Goal: Use online tool/utility

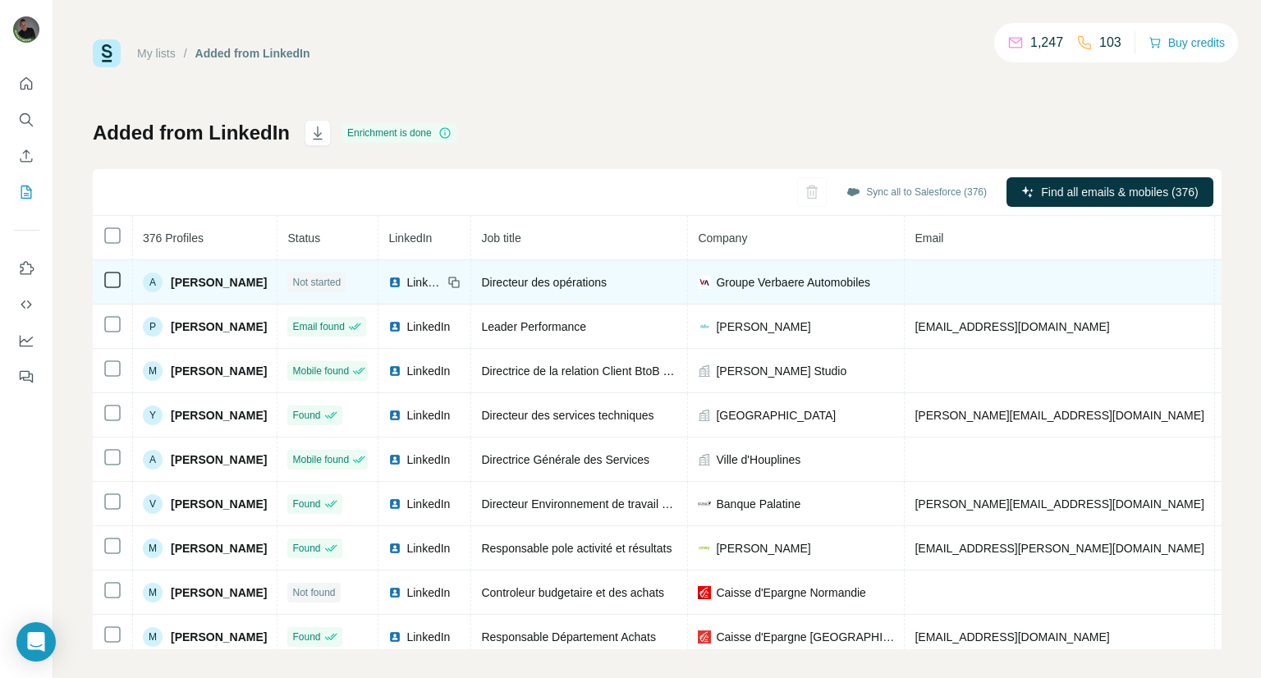
click at [103, 278] on icon at bounding box center [113, 280] width 20 height 20
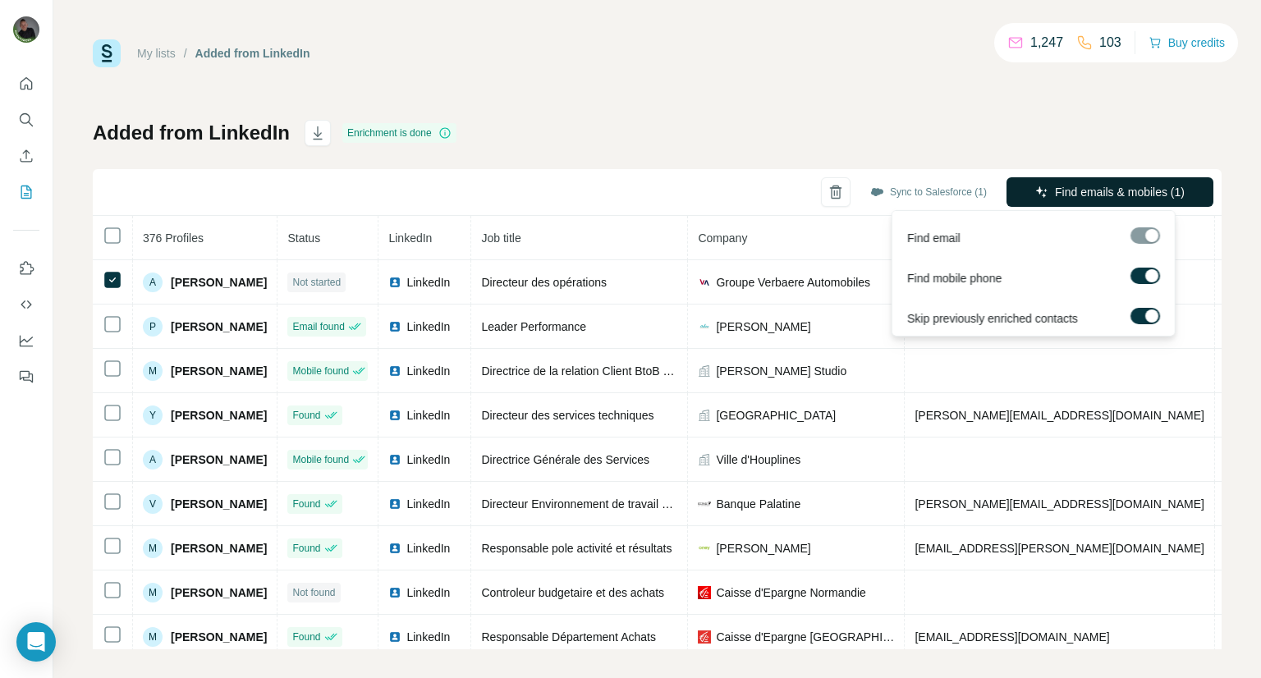
click at [1043, 202] on button "Find emails & mobiles (1)" at bounding box center [1110, 192] width 207 height 30
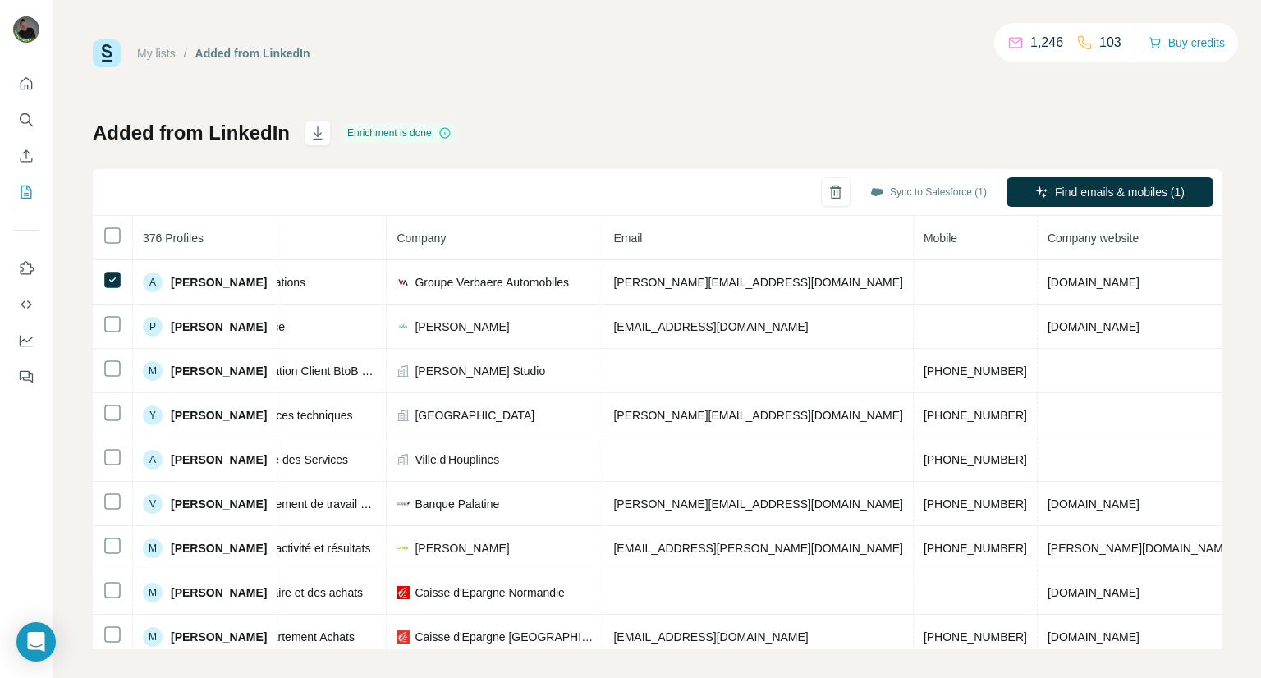
scroll to position [0, 296]
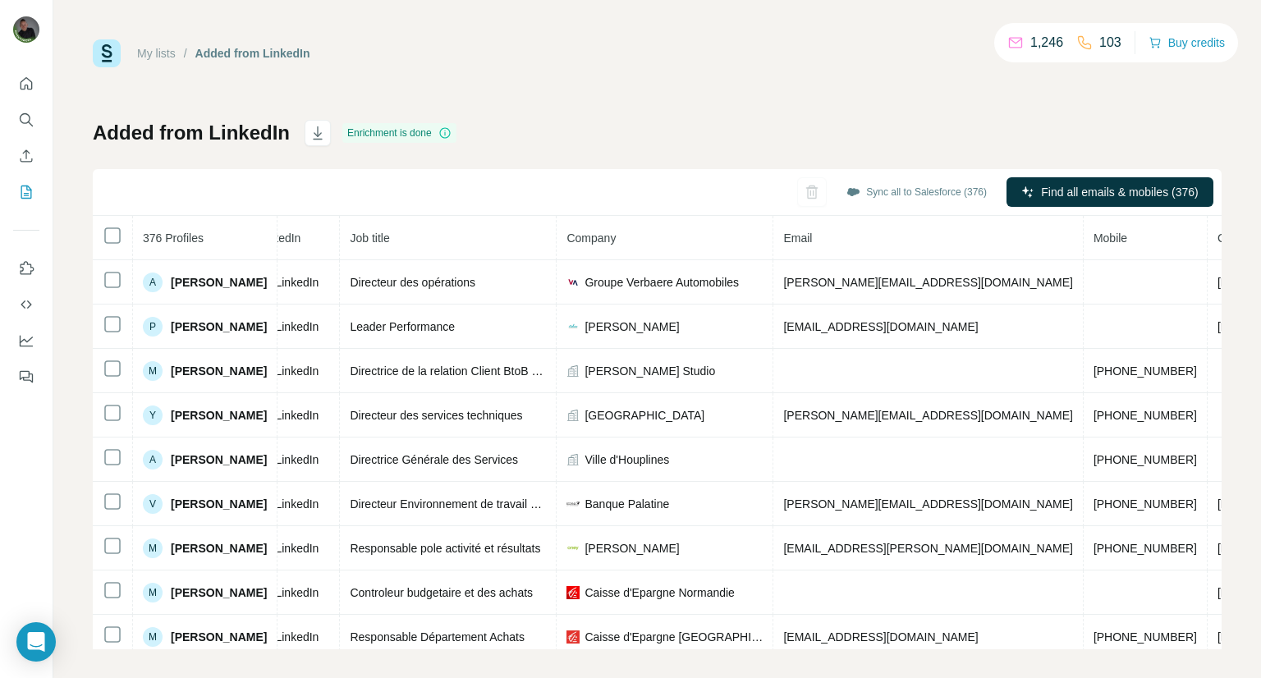
scroll to position [0, 195]
